Goal: Find specific page/section: Find specific page/section

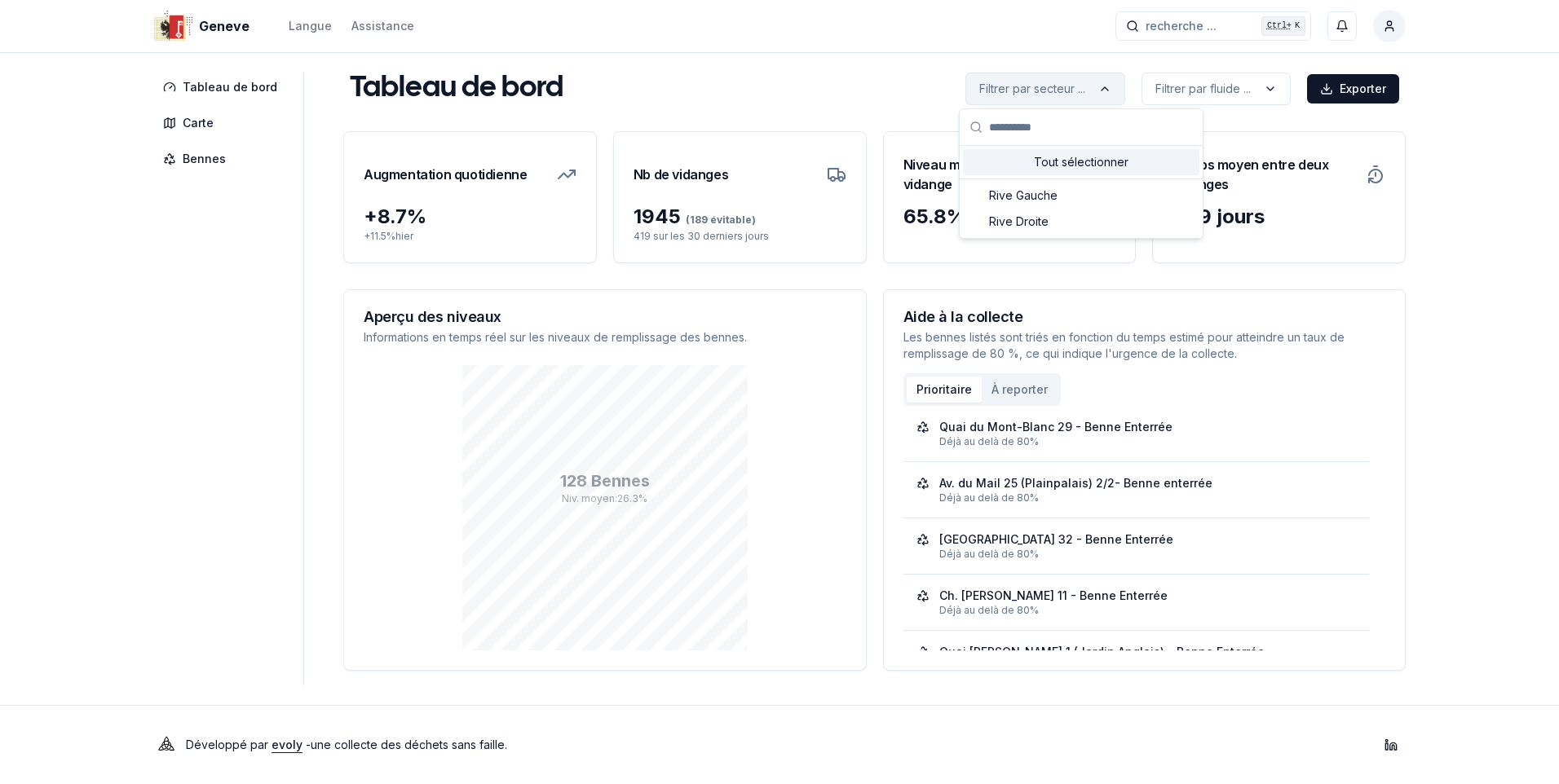
click at [1114, 84] on html "Geneve Langue Assistance recherche ... recherche ... Ctrl+ K Constantin Tableau…" at bounding box center [779, 392] width 1559 height 784
click at [1204, 92] on html "Geneve Langue Assistance recherche ... recherche ... Ctrl+ K Constantin Tableau…" at bounding box center [779, 392] width 1559 height 784
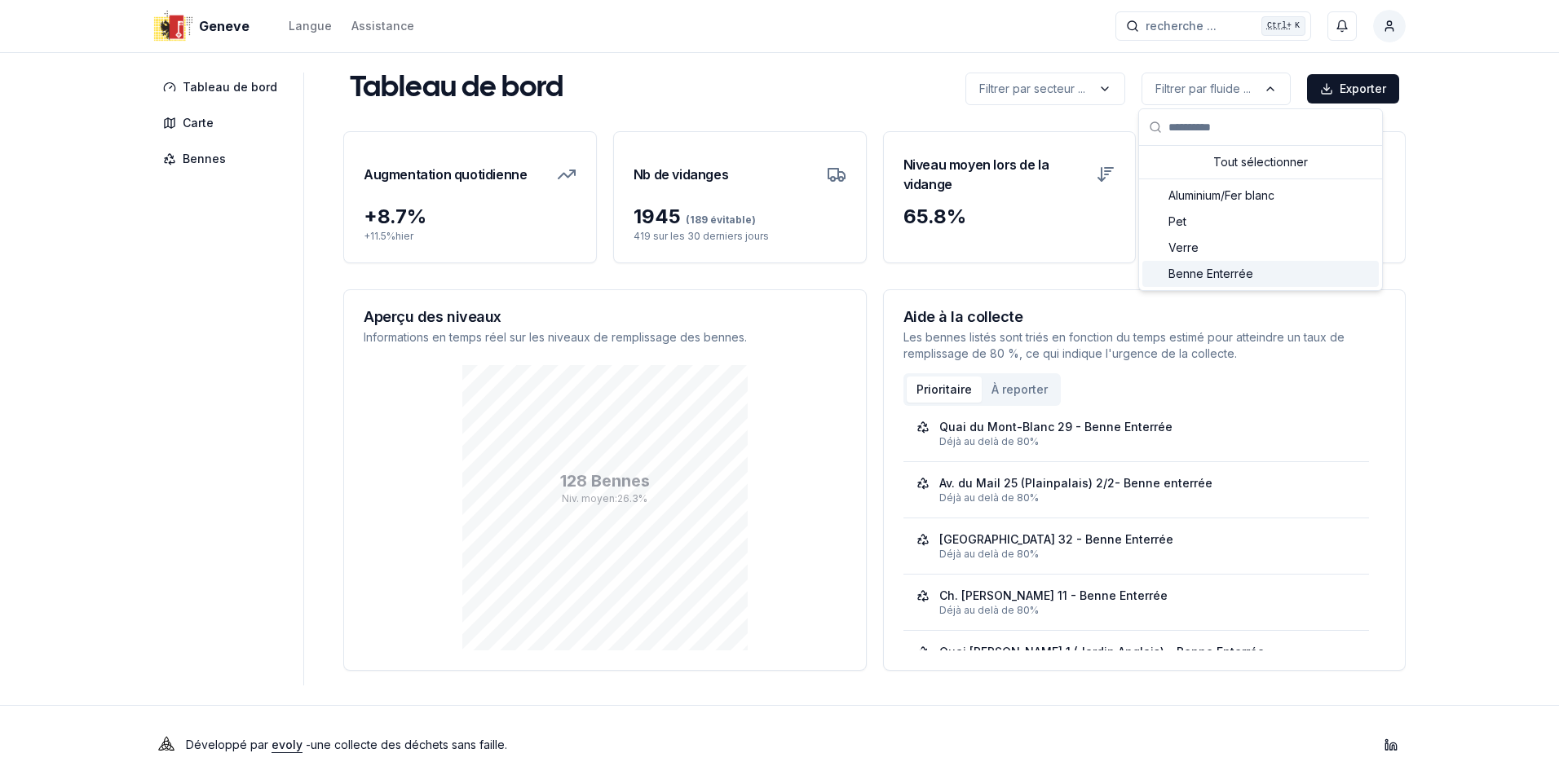
click at [1204, 272] on span "Benne Enterrée" at bounding box center [1210, 274] width 85 height 16
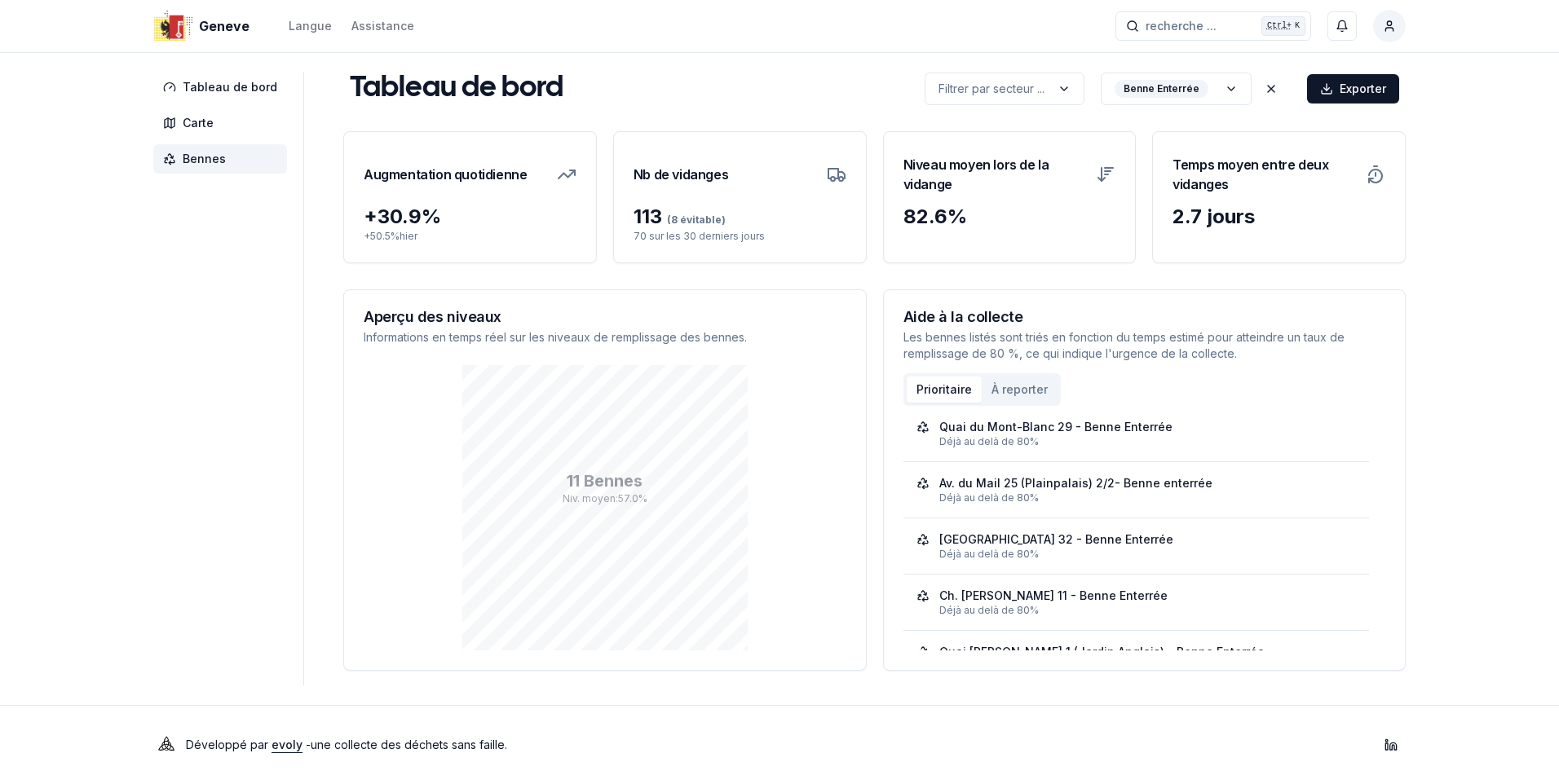
click at [212, 159] on span "Bennes" at bounding box center [204, 159] width 43 height 16
click at [1225, 84] on html "Geneve Langue Assistance recherche ... recherche ... Ctrl+ K Constantin Tableau…" at bounding box center [779, 392] width 1559 height 784
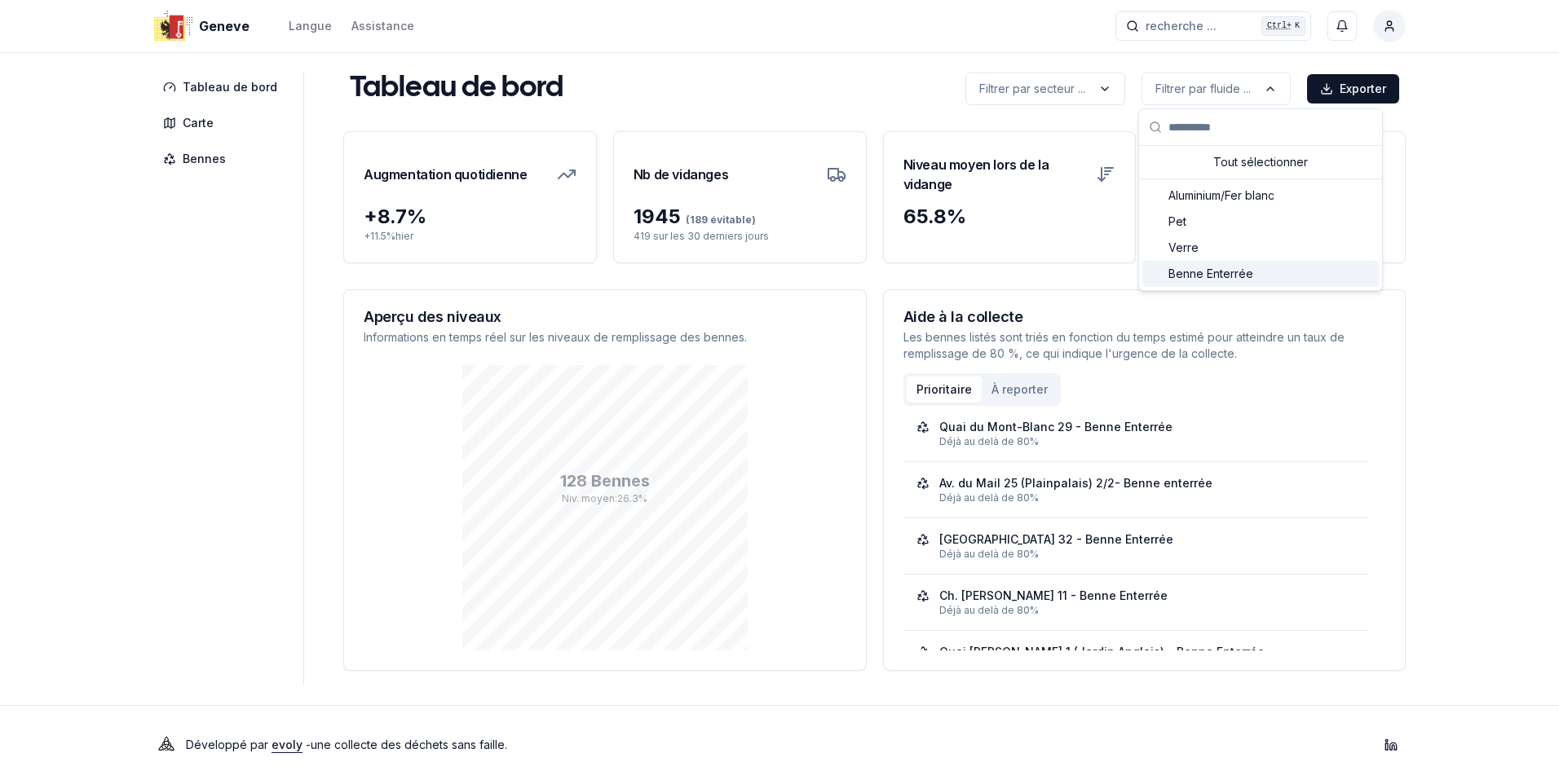
click at [1205, 270] on span "Benne Enterrée" at bounding box center [1210, 274] width 85 height 16
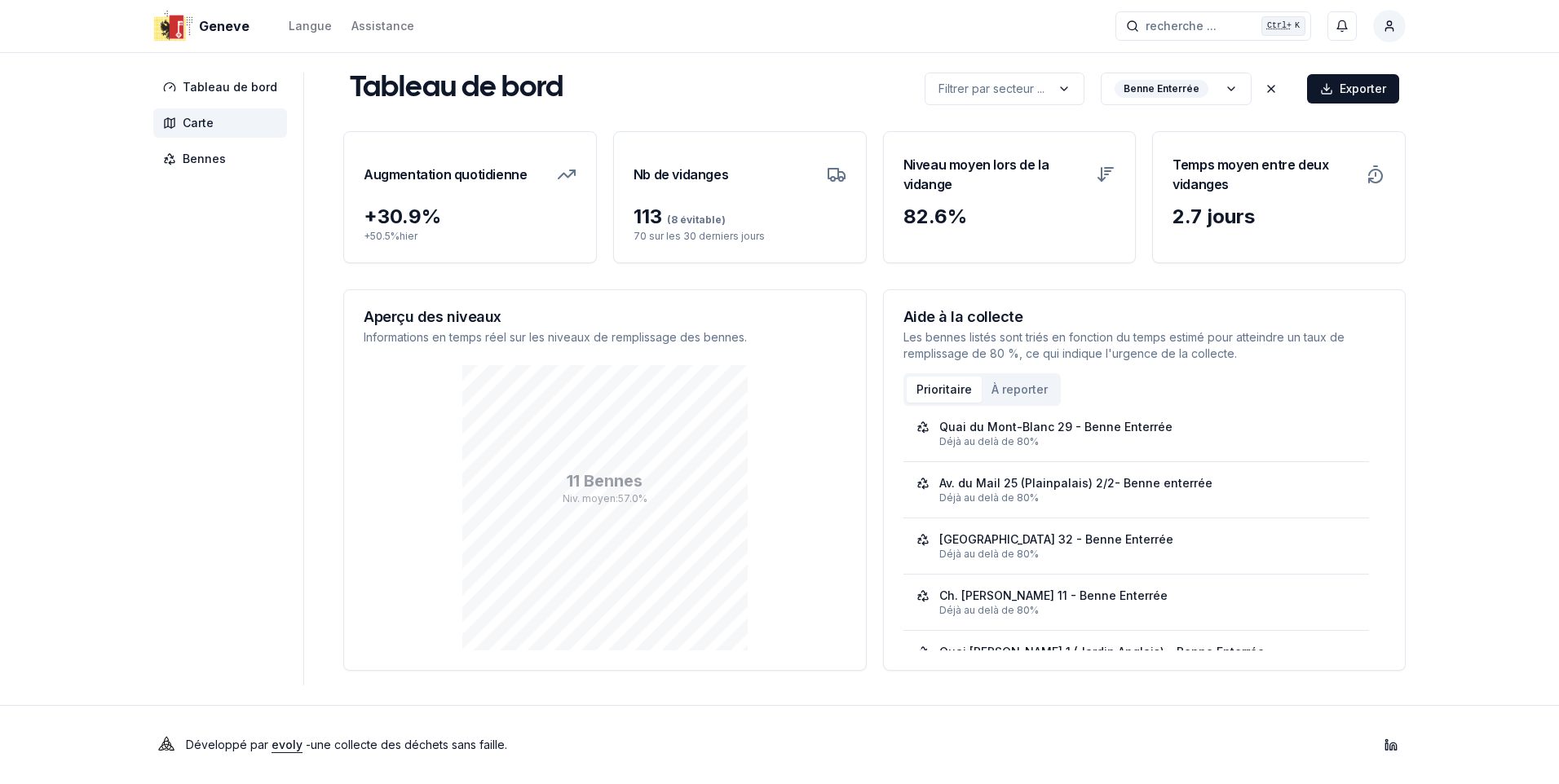
click at [201, 127] on span "Carte" at bounding box center [198, 123] width 31 height 16
